Goal: Understand site structure: Understand site structure

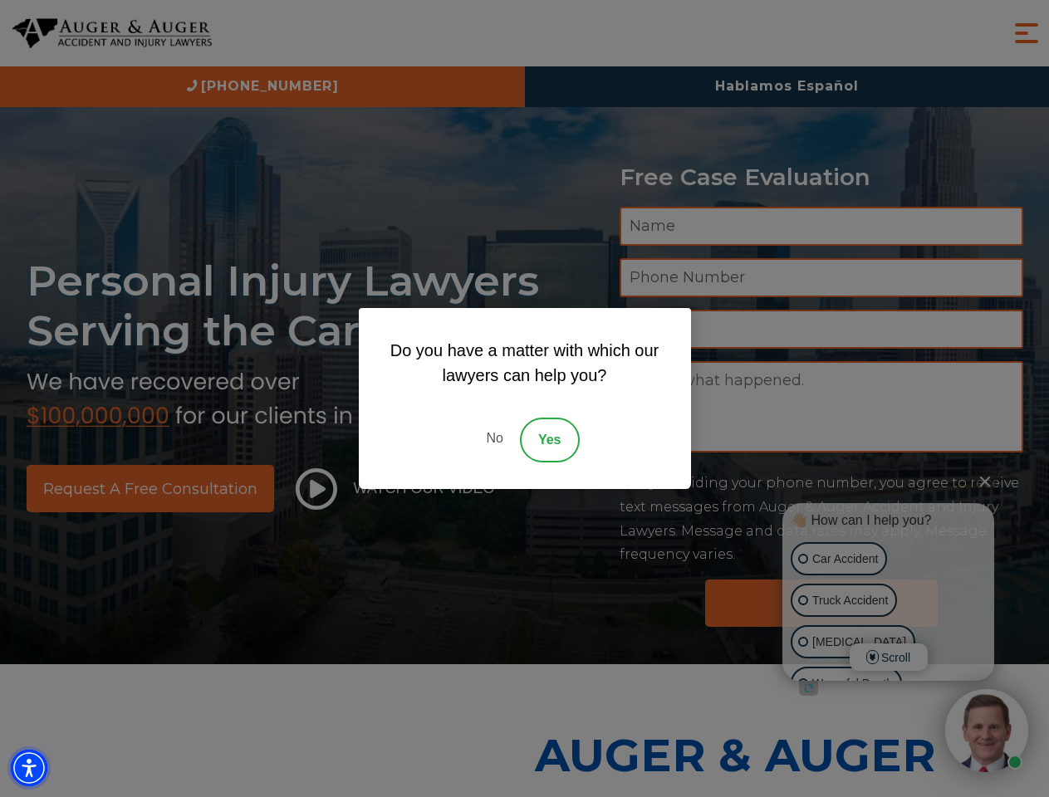
click at [29, 768] on img "Accessibility Menu" at bounding box center [29, 768] width 37 height 37
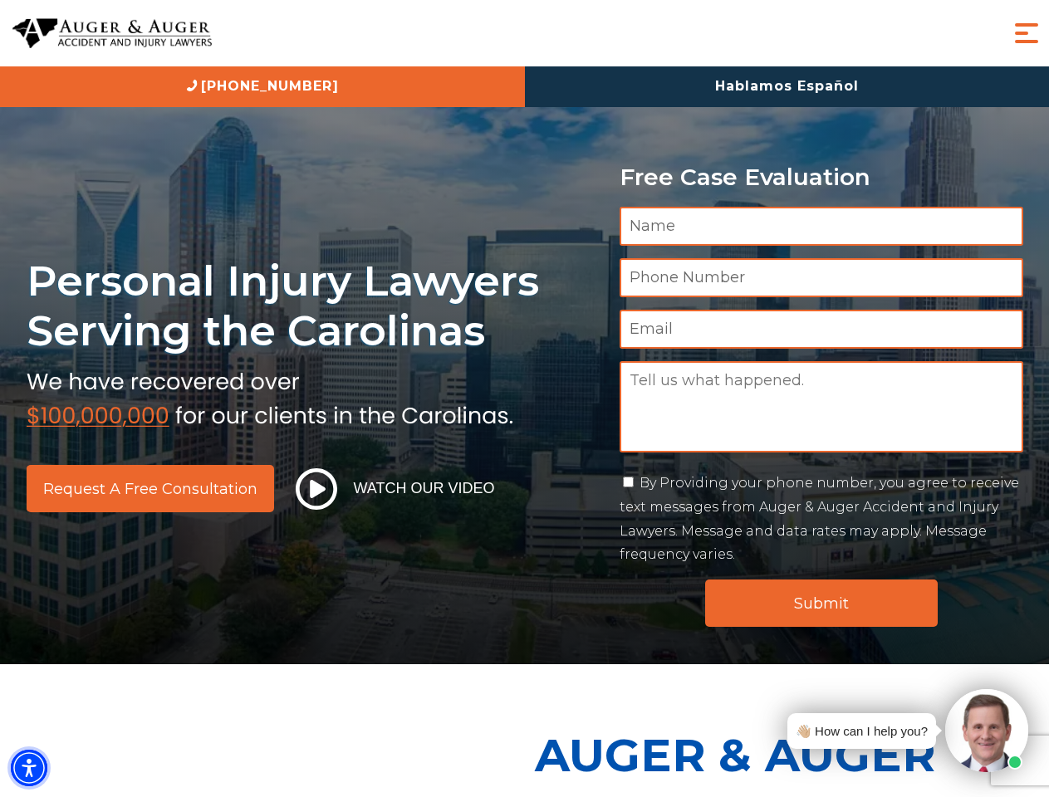
click at [29, 768] on img "Accessibility Menu" at bounding box center [29, 768] width 37 height 37
